Goal: Information Seeking & Learning: Learn about a topic

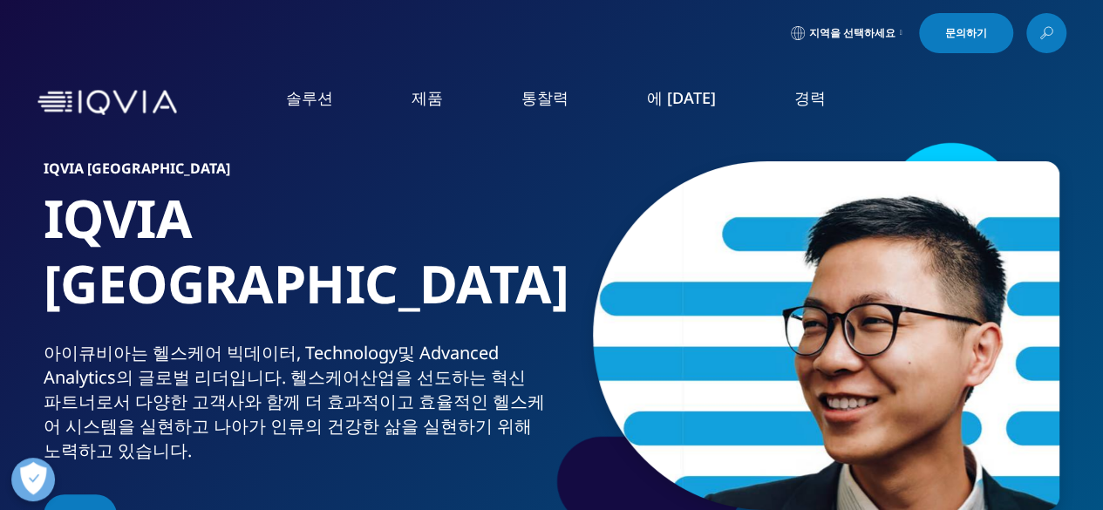
click at [331, 438] on font "임원진" at bounding box center [317, 439] width 42 height 19
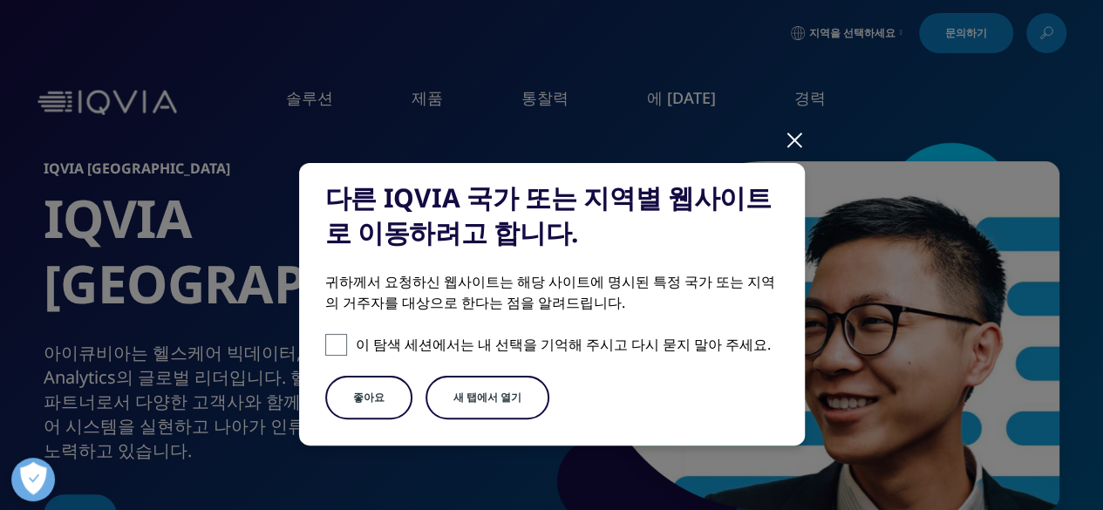
click at [375, 409] on button "좋아요" at bounding box center [368, 398] width 87 height 44
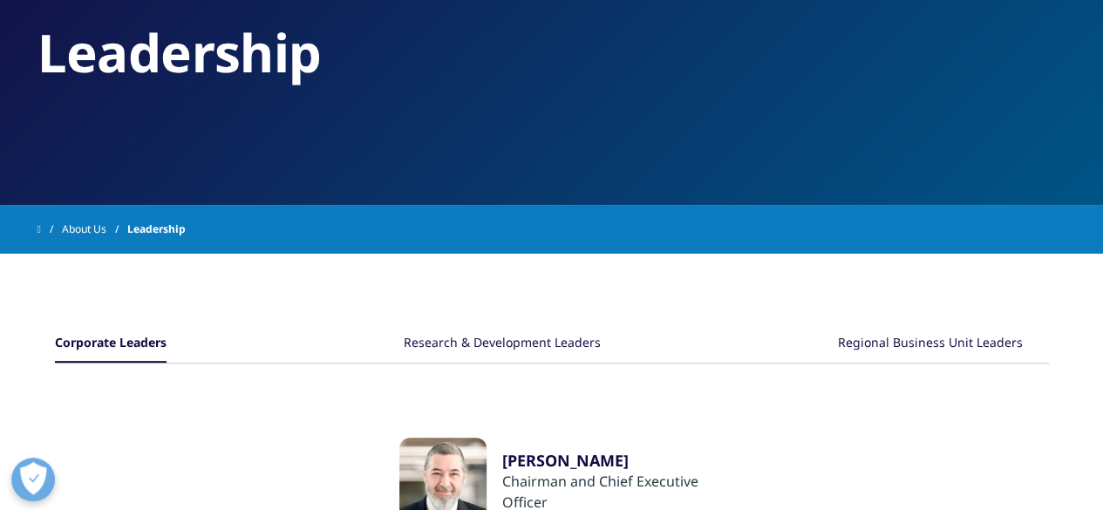
scroll to position [262, 0]
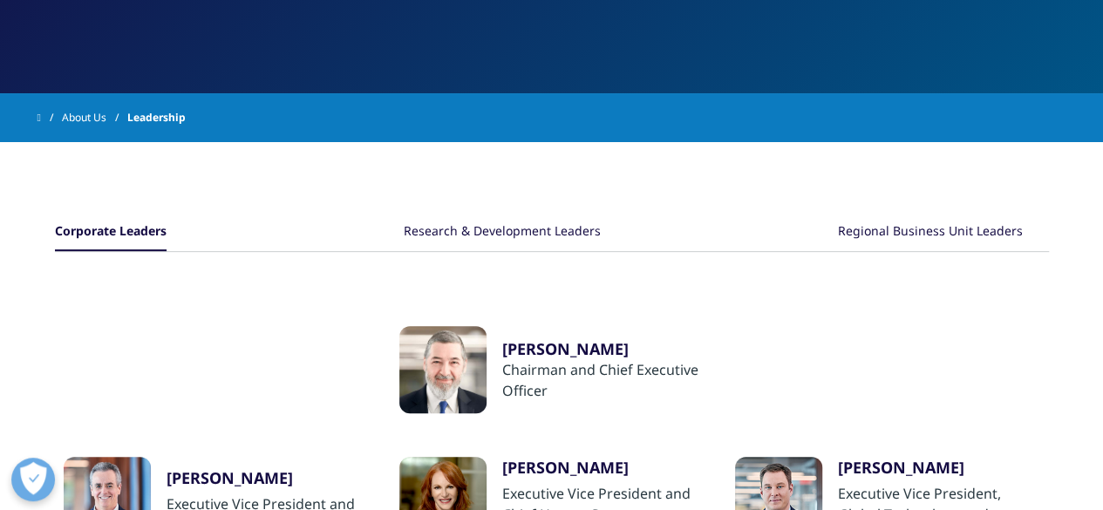
click at [530, 233] on div "Research & Development Leaders" at bounding box center [502, 233] width 197 height 38
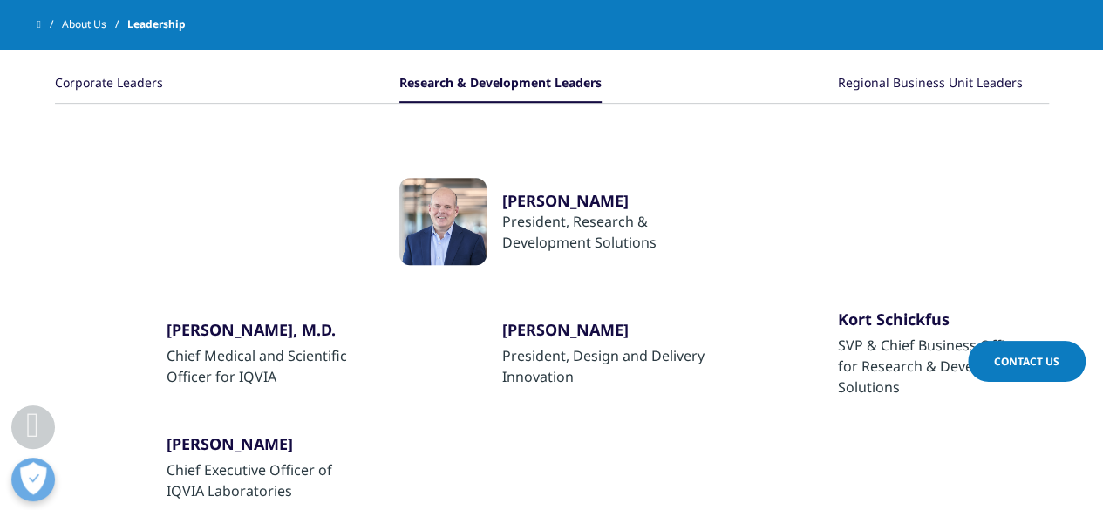
scroll to position [349, 0]
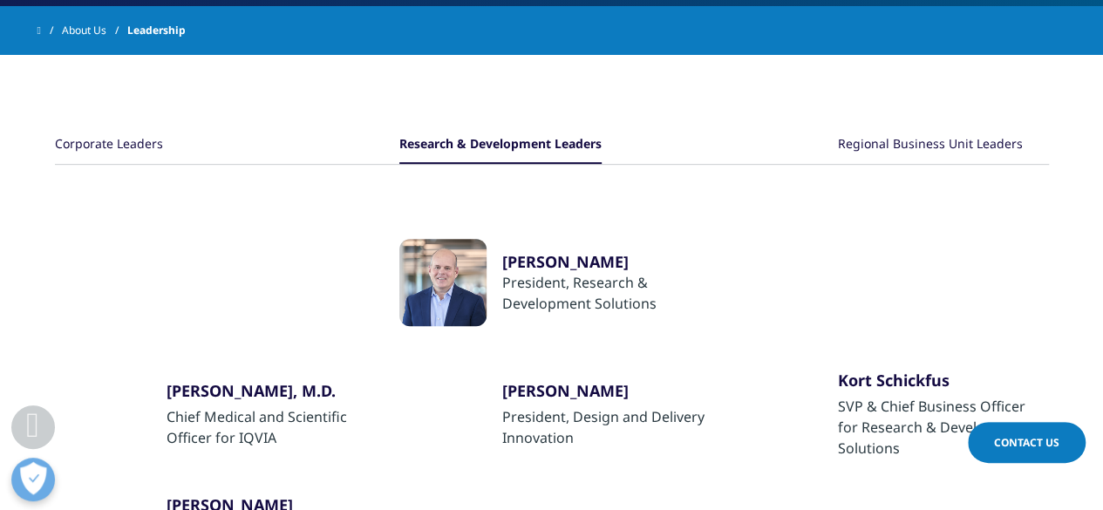
click at [949, 140] on div "Regional Business Unit Leaders" at bounding box center [930, 145] width 185 height 38
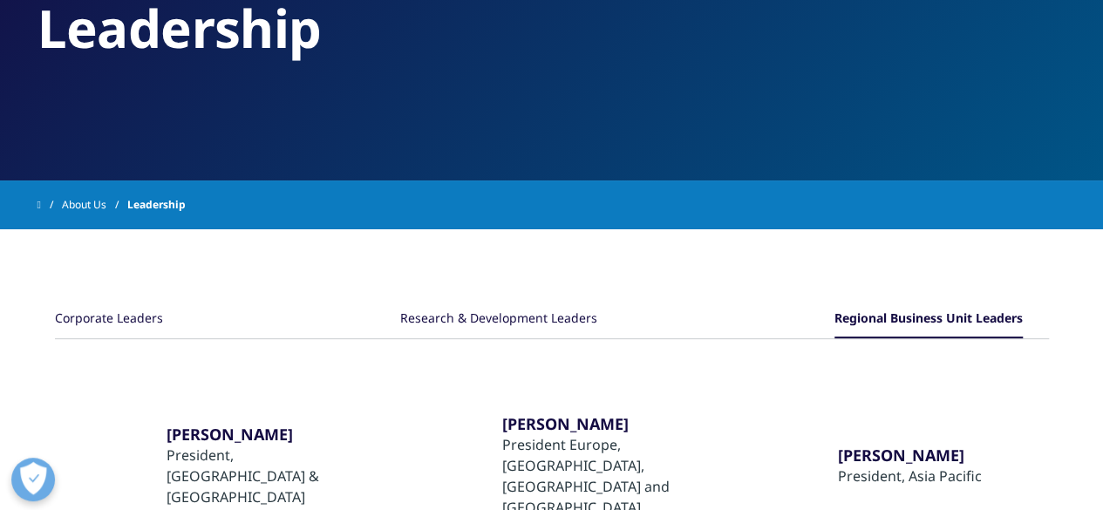
scroll to position [0, 0]
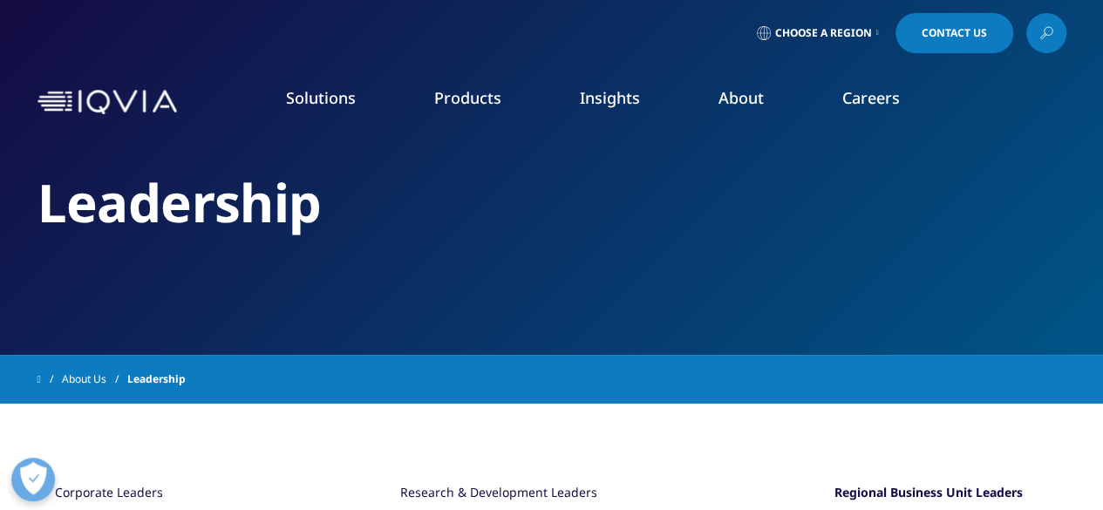
click at [358, 317] on link "Interns" at bounding box center [419, 315] width 244 height 19
click at [71, 226] on link "Overview" at bounding box center [157, 218] width 244 height 19
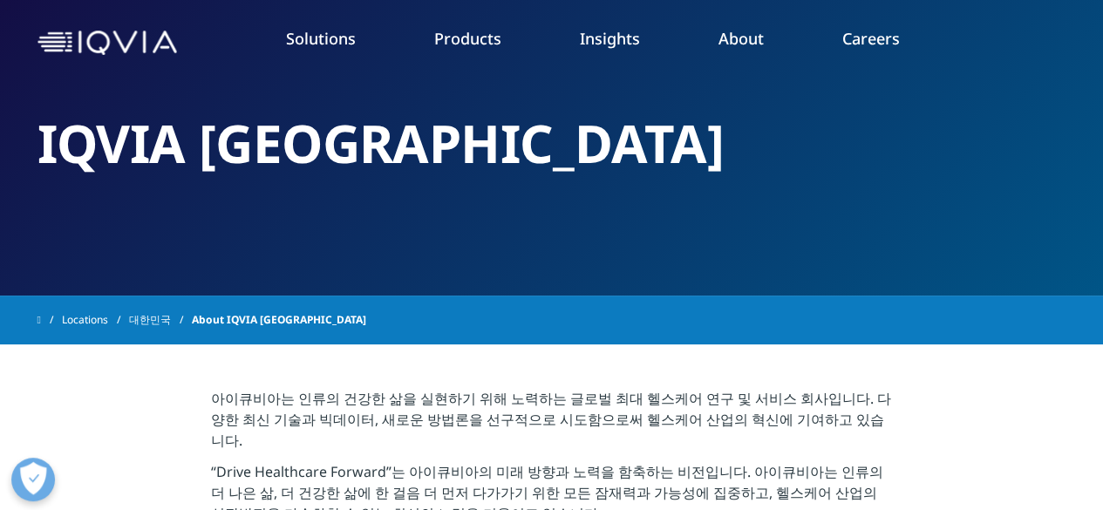
scroll to position [87, 0]
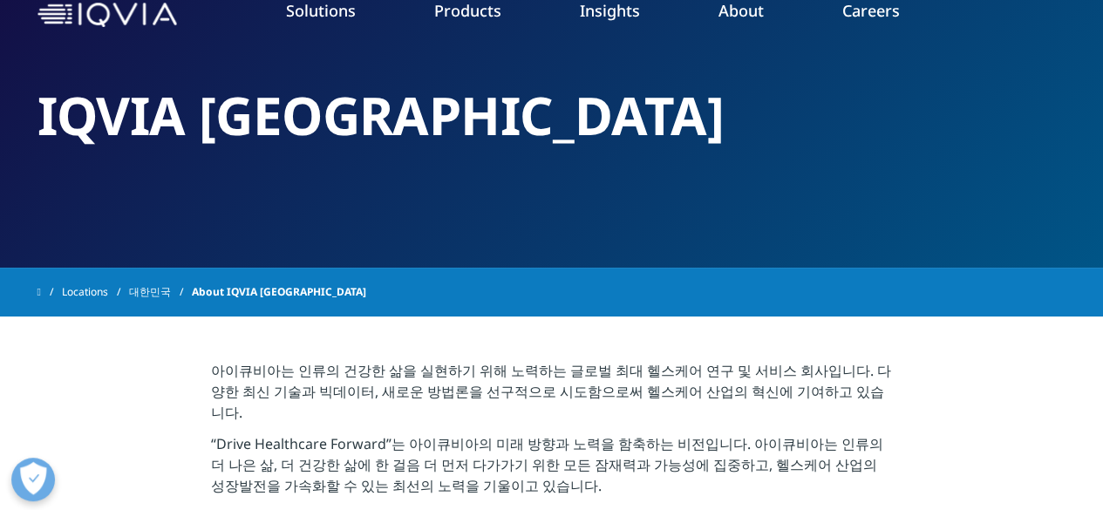
drag, startPoint x: 115, startPoint y: 159, endPoint x: 7, endPoint y: 158, distance: 108.2
click at [7, 158] on div "quick find a capability Clear Search Loading SOLUTIONS Research & Development" at bounding box center [551, 322] width 1103 height 532
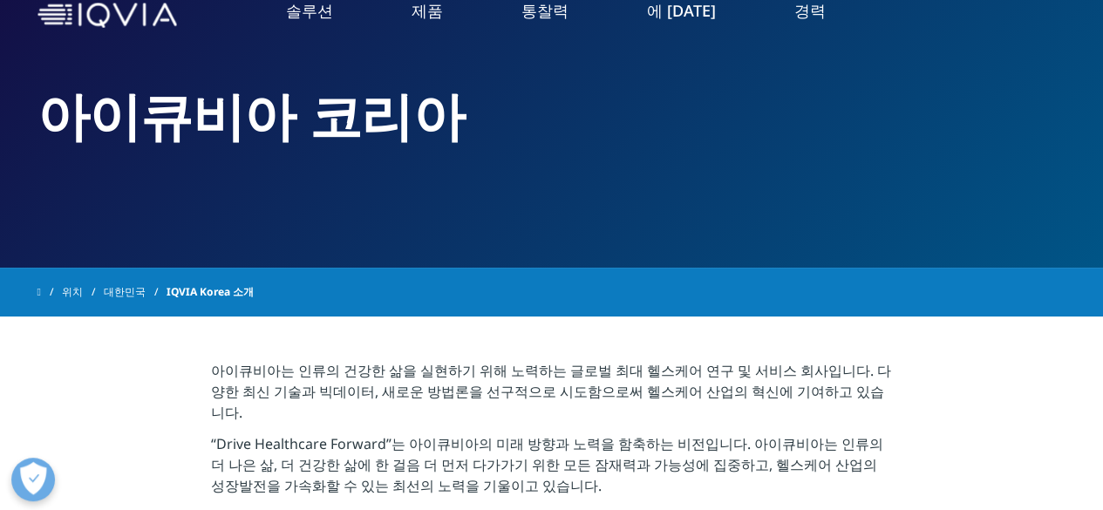
click at [78, 193] on font "연구 개발" at bounding box center [72, 195] width 56 height 17
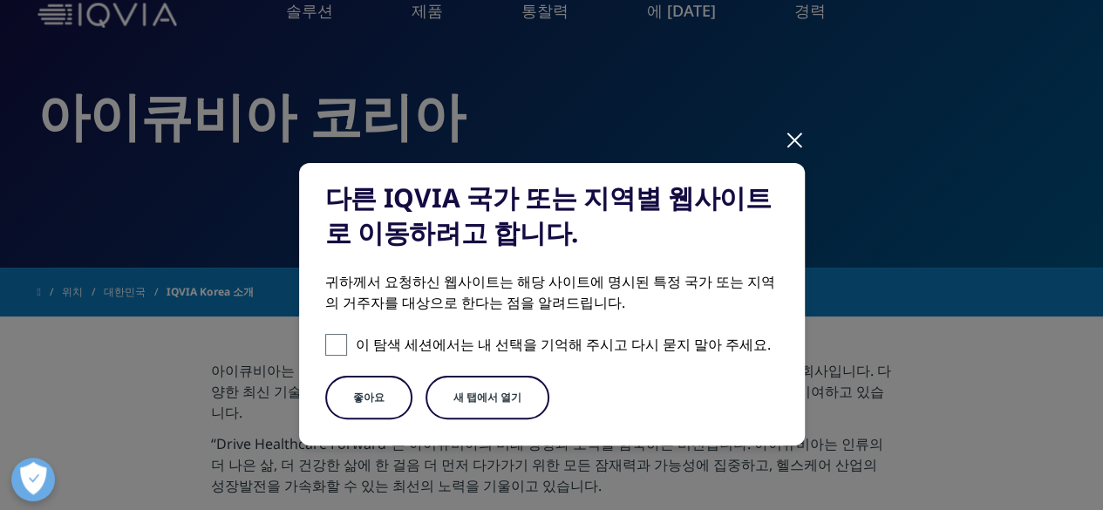
click at [467, 401] on font "새 탭에서 열기" at bounding box center [488, 397] width 68 height 15
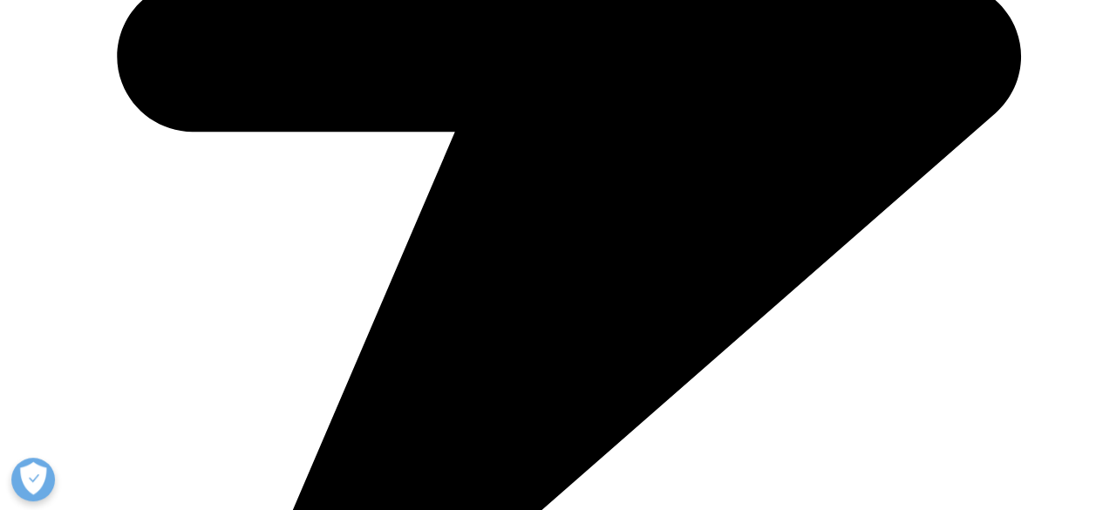
scroll to position [4361, 0]
